Goal: Task Accomplishment & Management: Use online tool/utility

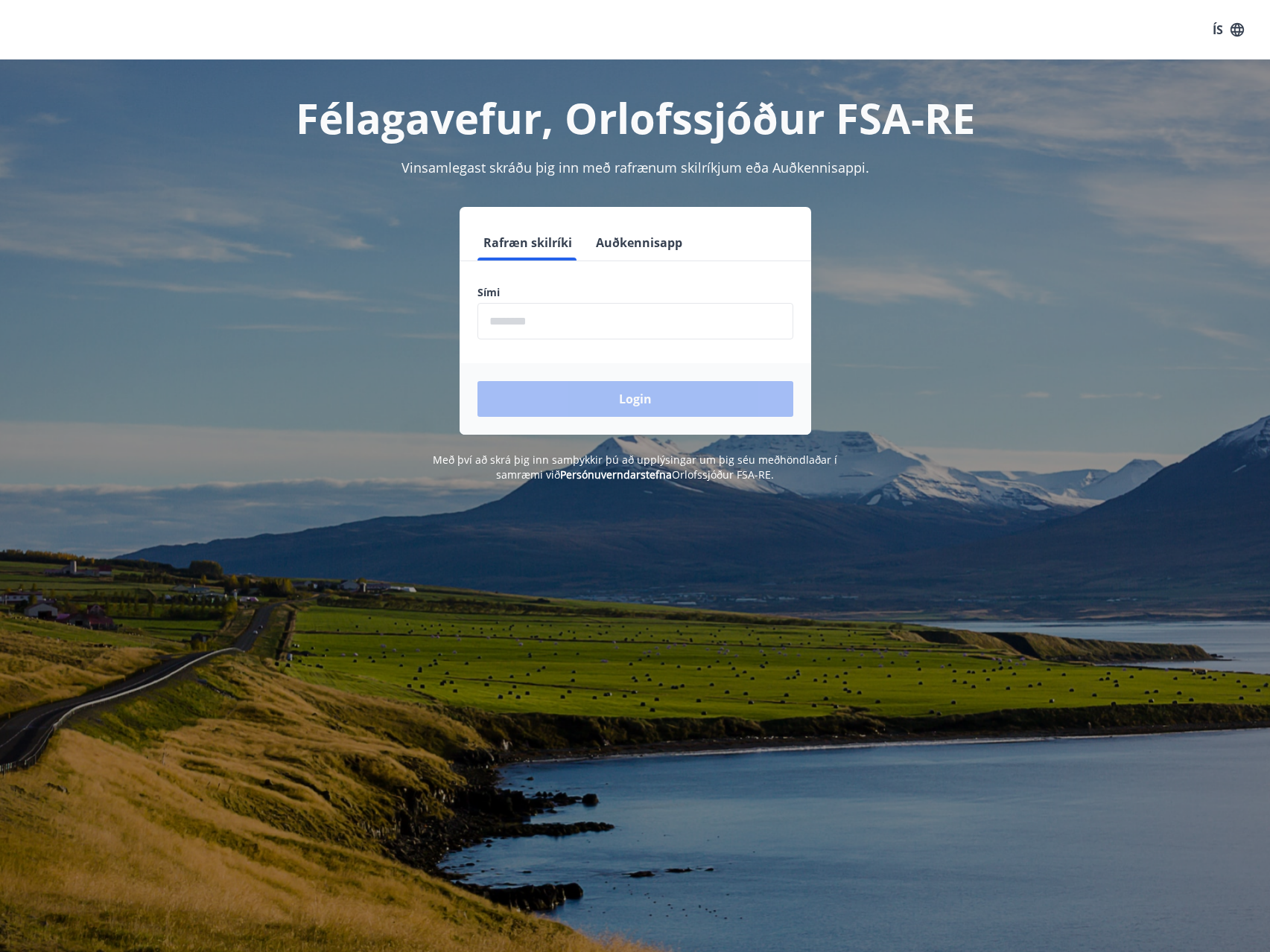
click at [646, 323] on input "phone" at bounding box center [635, 321] width 316 height 36
click at [573, 310] on input "phone" at bounding box center [635, 321] width 316 height 36
type input "********"
click at [631, 398] on button "Login" at bounding box center [635, 399] width 316 height 35
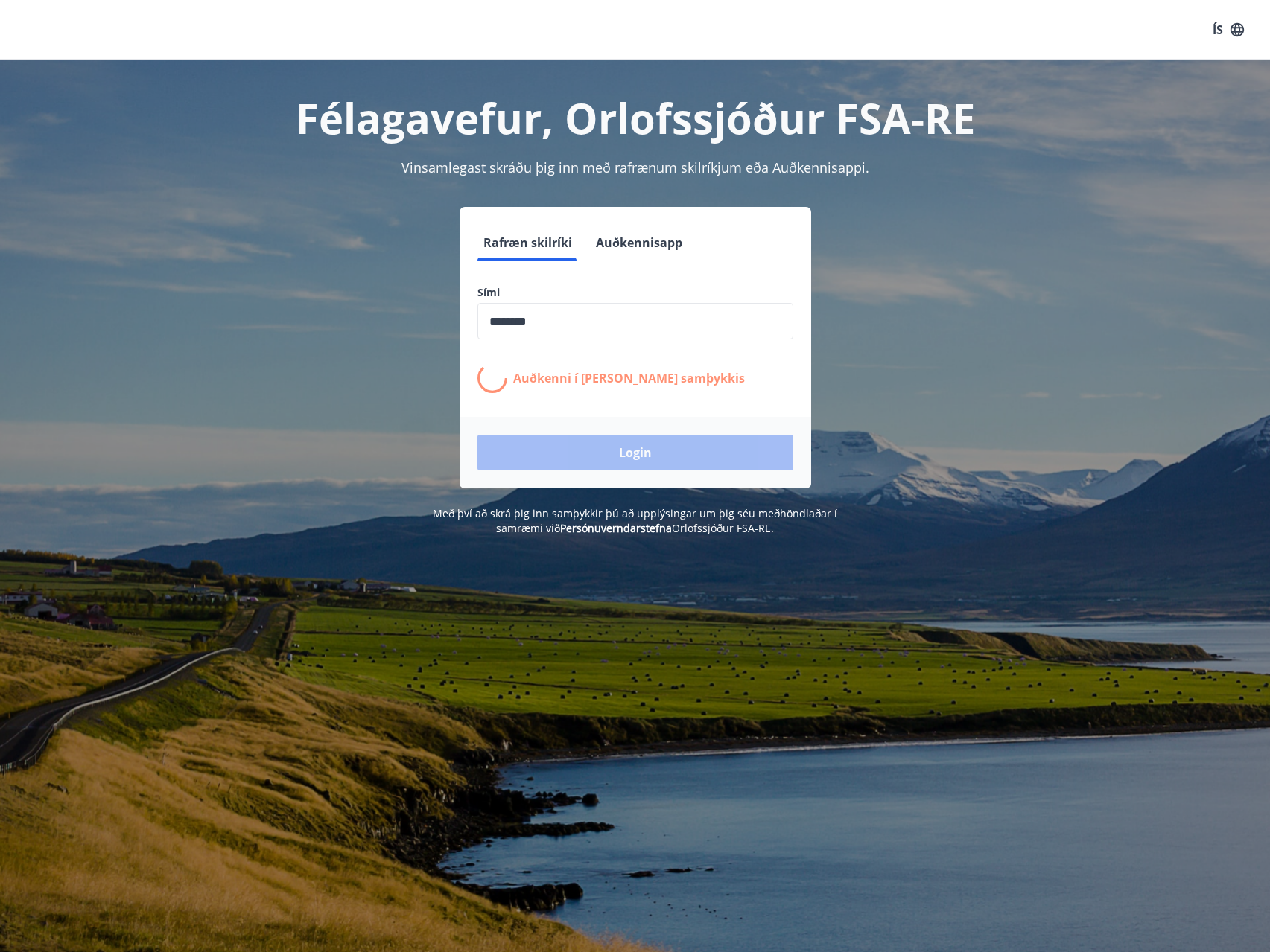
click at [905, 638] on div "Félagavefur, Orlofssjóður FSA-RE Vinsamlegast skráðu þig inn með rafrænum skilr…" at bounding box center [635, 536] width 1270 height 952
click at [837, 652] on div "Félagavefur, Orlofssjóður FSA-RE Vinsamlegast skráðu þig inn með rafrænum skilr…" at bounding box center [635, 536] width 1270 height 952
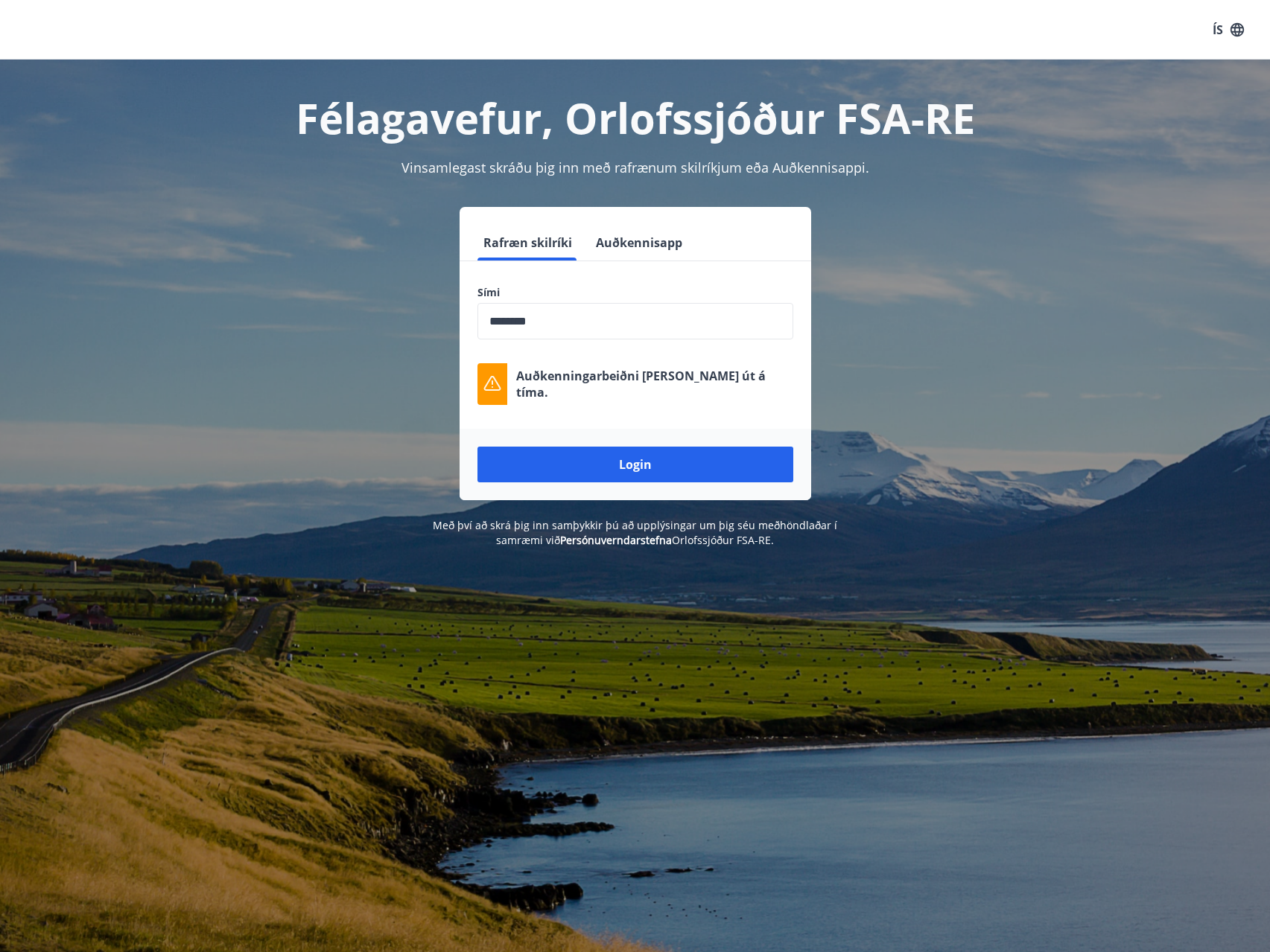
click at [967, 409] on div "Rafræn skilríki Auðkennisapp Sími ​ Auðkenningarbeiðni [PERSON_NAME] út á tíma.…" at bounding box center [635, 353] width 1036 height 293
click at [617, 464] on button "Login" at bounding box center [635, 464] width 316 height 35
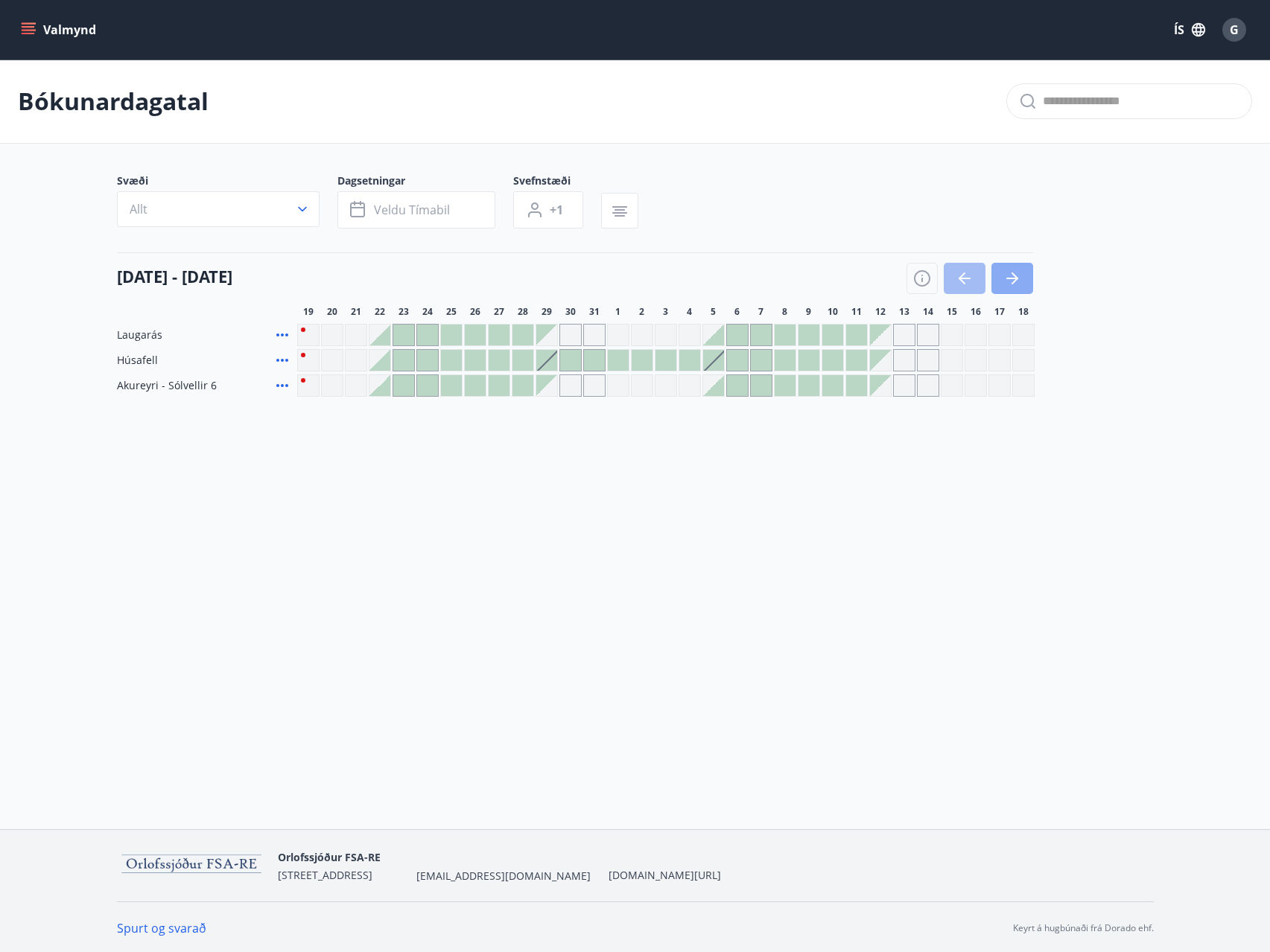
click at [1018, 277] on icon "button" at bounding box center [1012, 279] width 18 height 18
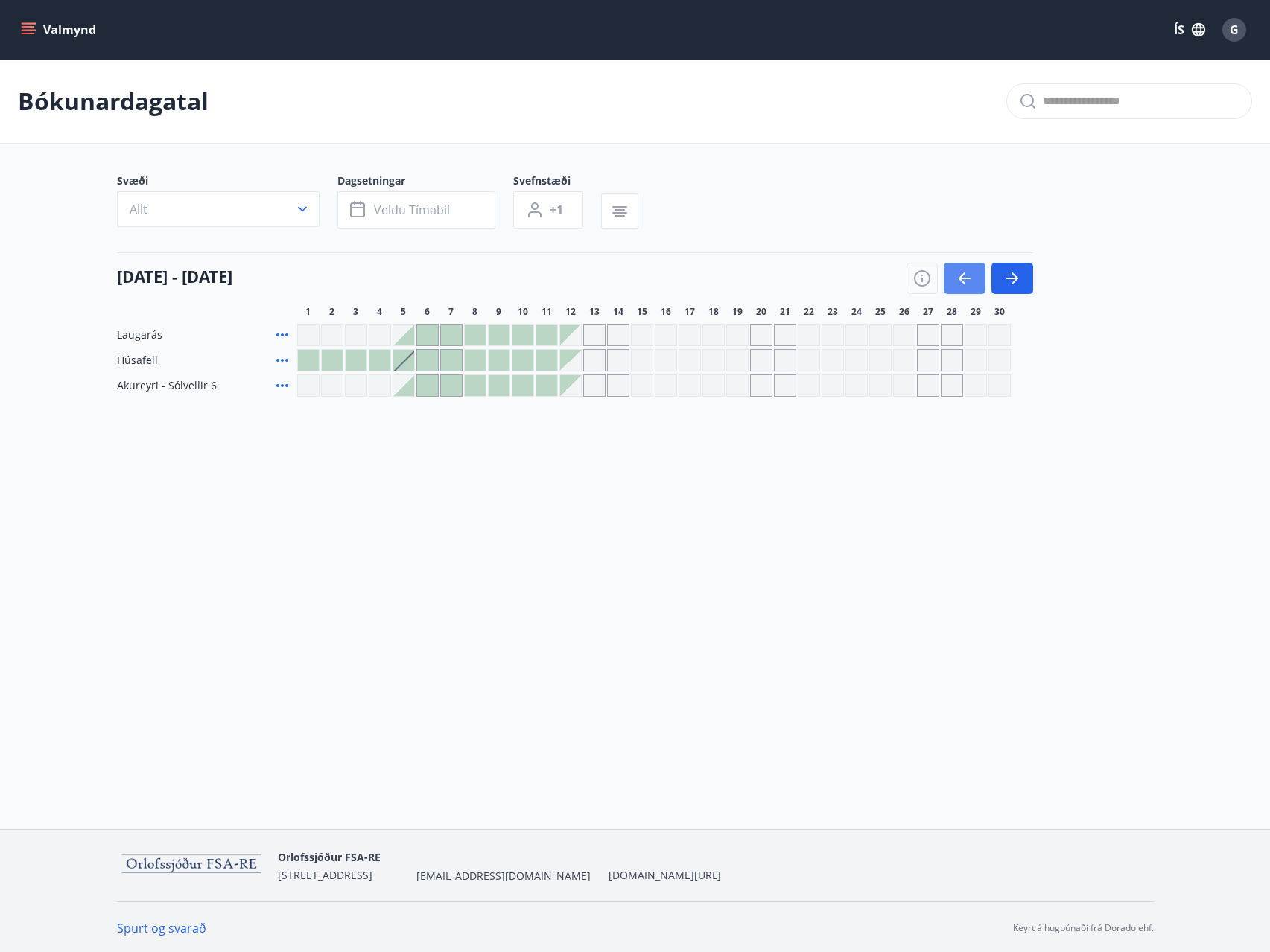
click at [967, 272] on icon "button" at bounding box center [965, 279] width 18 height 18
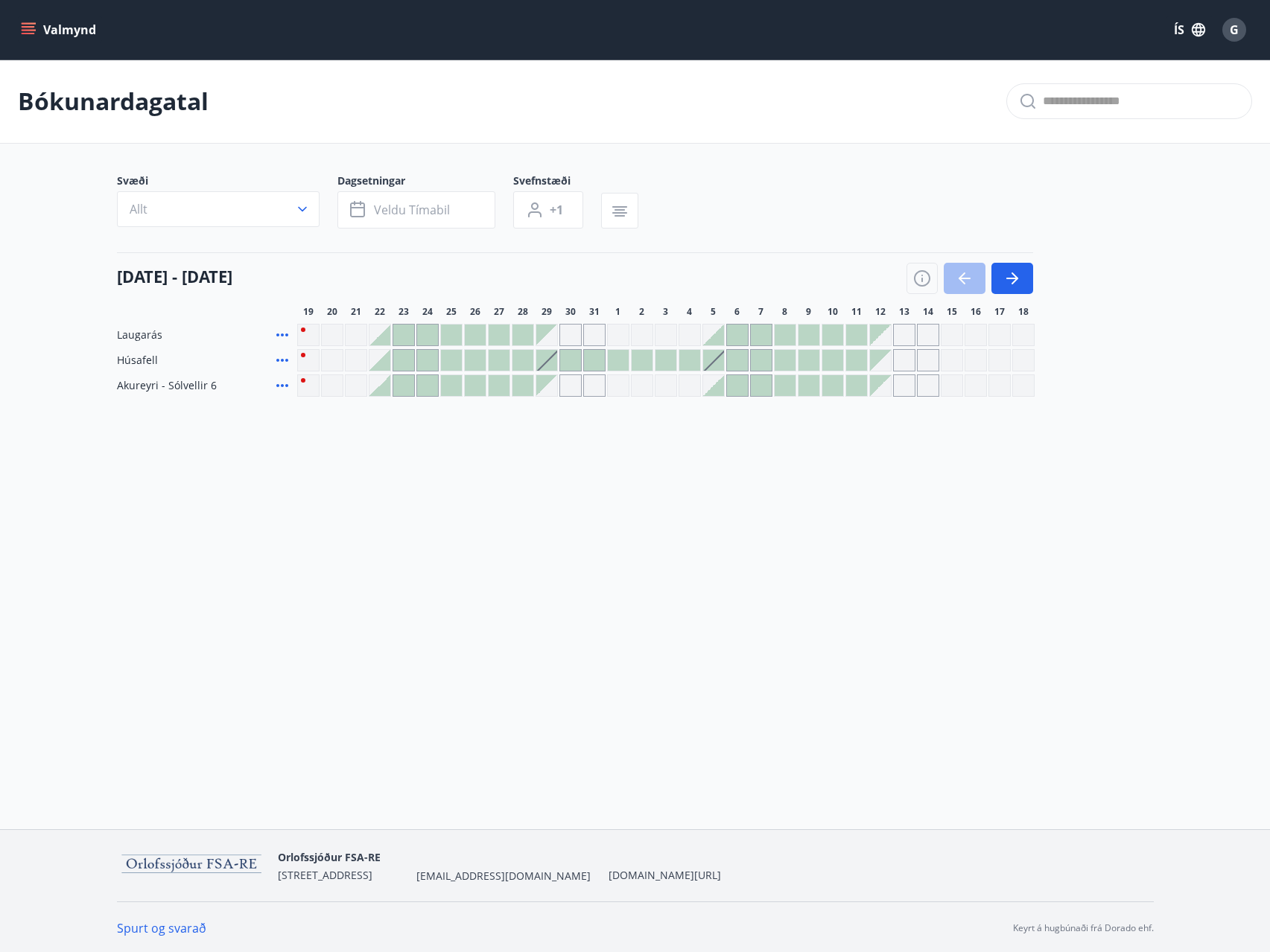
click at [976, 277] on div at bounding box center [969, 279] width 127 height 31
click at [965, 277] on div at bounding box center [969, 279] width 127 height 31
click at [471, 358] on div at bounding box center [474, 360] width 21 height 21
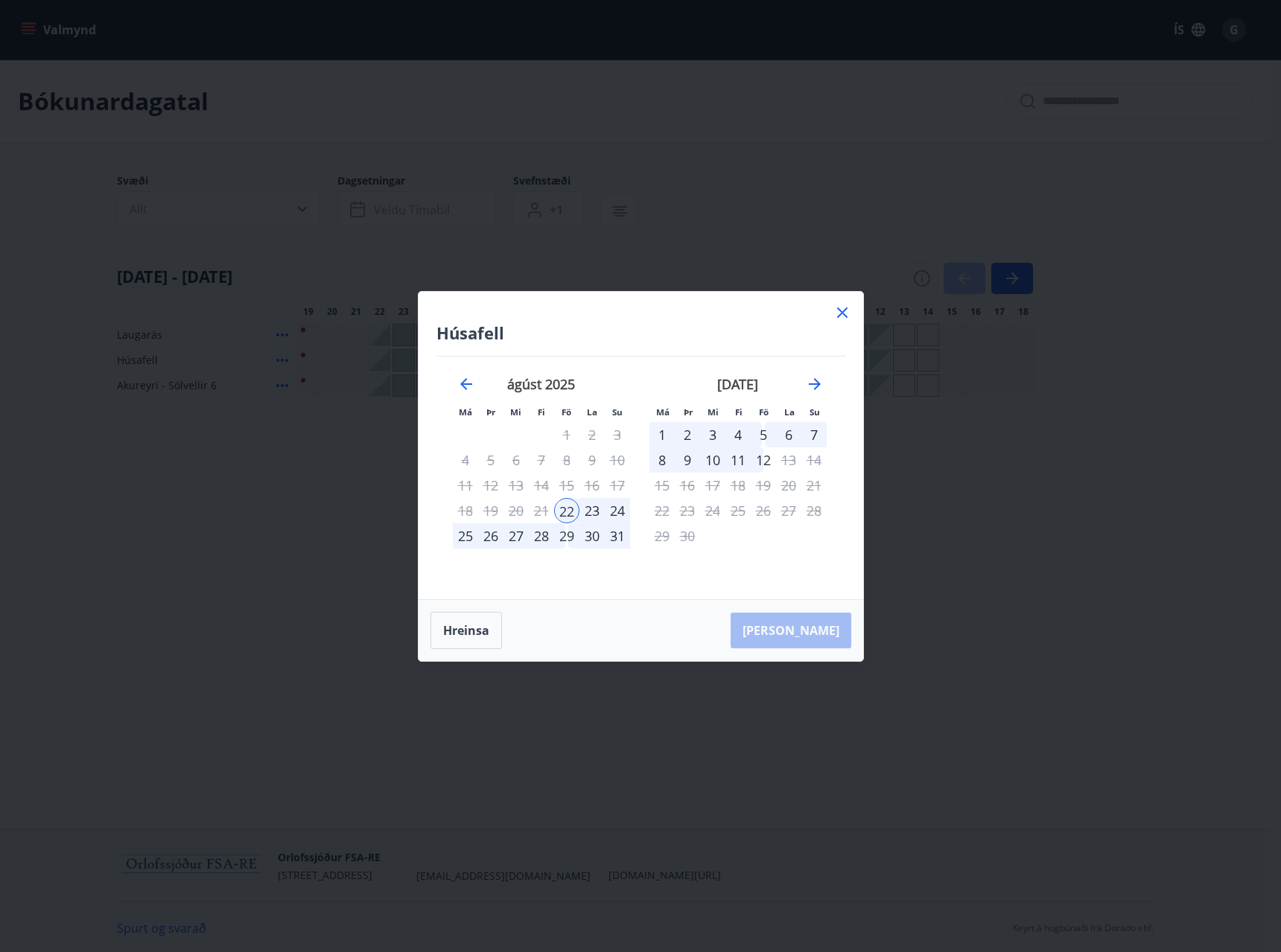
click at [840, 310] on icon at bounding box center [842, 312] width 11 height 11
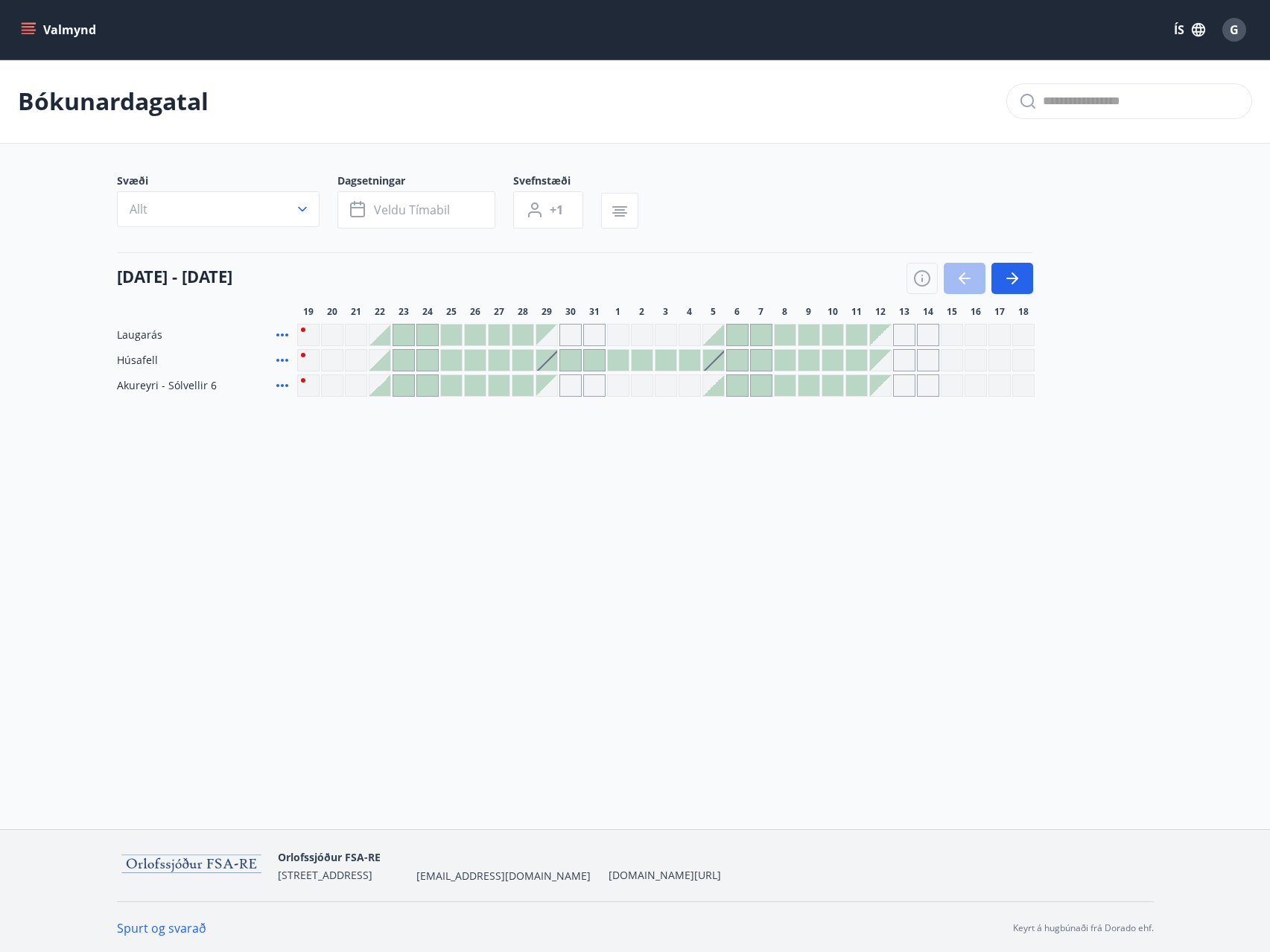
click at [638, 382] on div "Gráir dagar eru ekki bókanlegir" at bounding box center [642, 386] width 23 height 23
click at [645, 461] on div "Valmynd ÍS G Bókunardagatal Svæði Allt Dagsetningar Veldu tímabil Svefnstæði +1…" at bounding box center [635, 414] width 1270 height 829
